Goal: Task Accomplishment & Management: Manage account settings

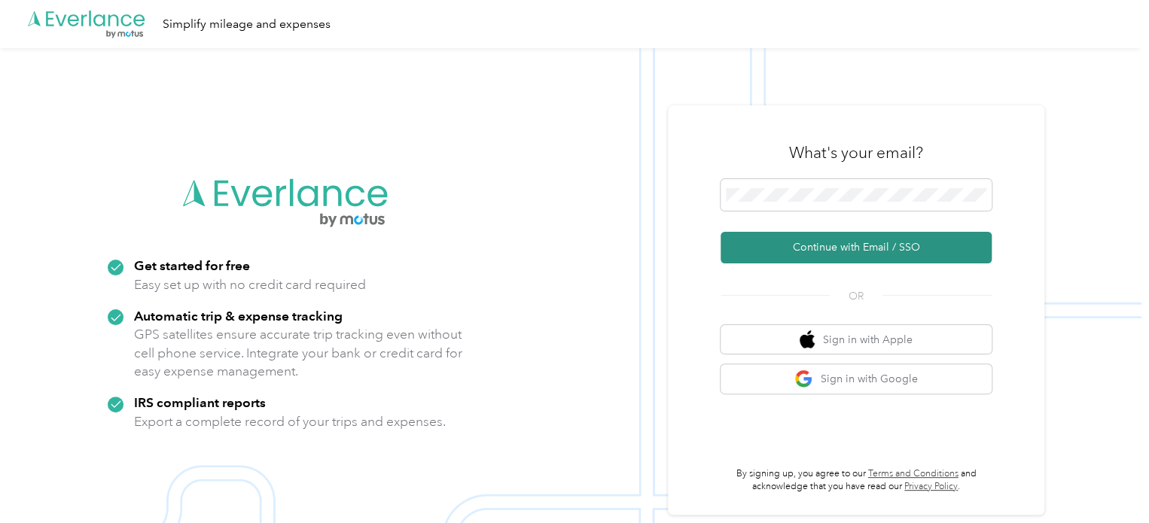
click at [804, 246] on button "Continue with Email / SSO" at bounding box center [856, 248] width 271 height 32
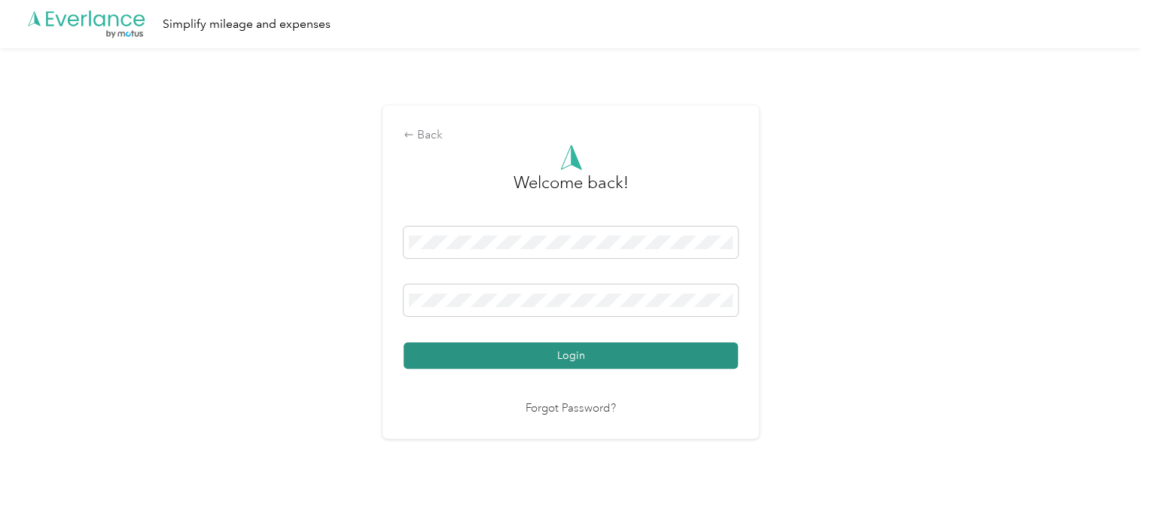
click at [708, 352] on button "Login" at bounding box center [571, 356] width 334 height 26
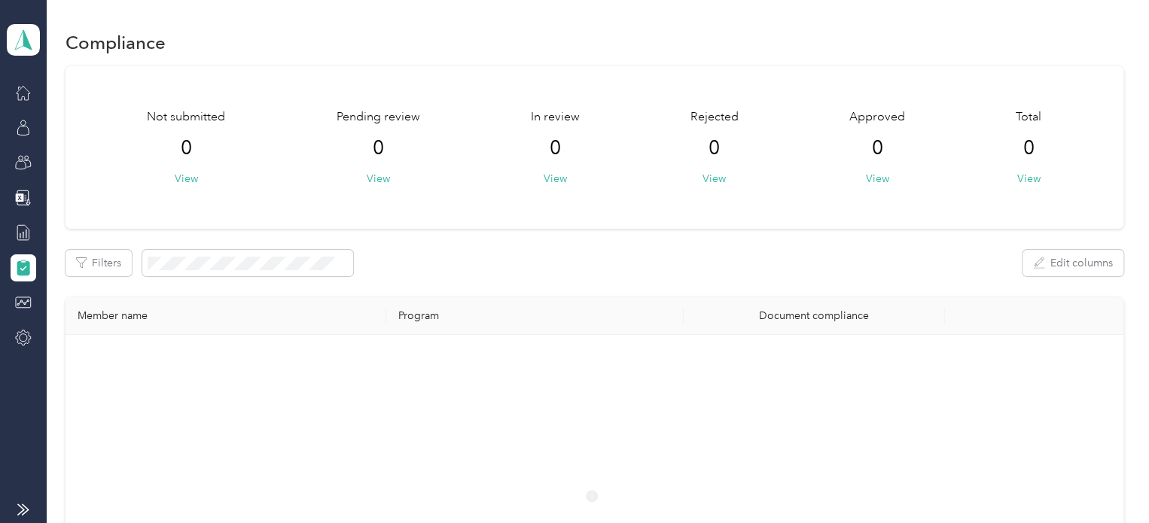
click at [511, 15] on div "Compliance Not submitted 0 View Pending review 0 View In review 0 View Rejected…" at bounding box center [594, 400] width 1095 height 801
click at [28, 232] on icon at bounding box center [23, 232] width 17 height 17
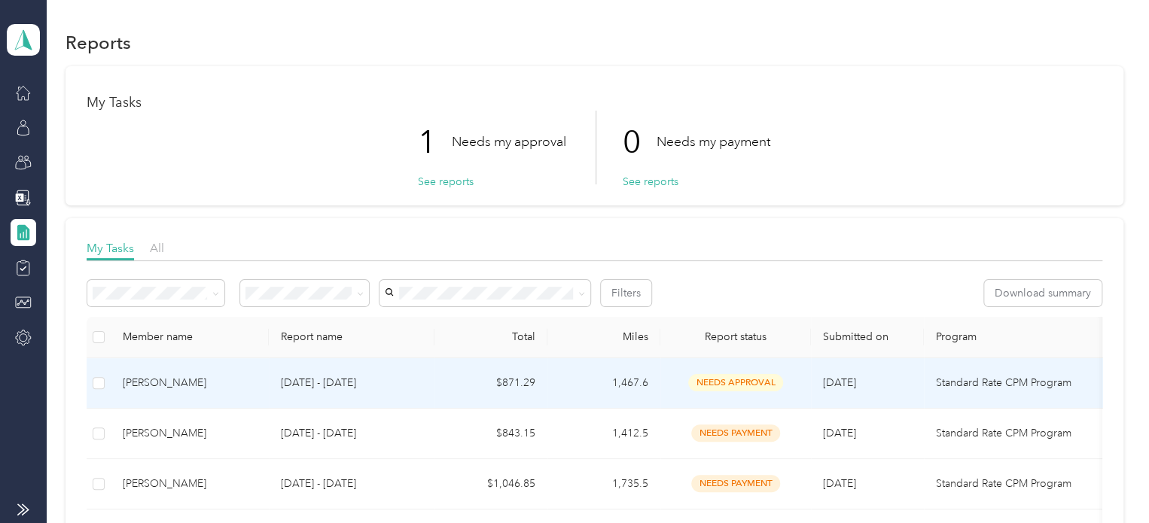
click at [243, 382] on div "[PERSON_NAME]" at bounding box center [190, 383] width 134 height 17
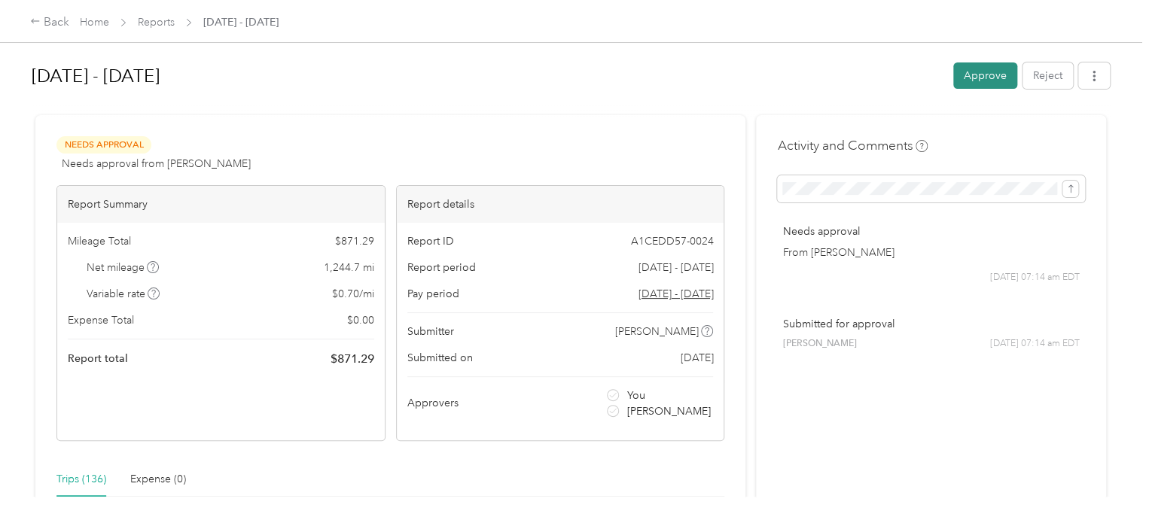
click at [974, 82] on button "Approve" at bounding box center [985, 76] width 64 height 26
